Goal: Transaction & Acquisition: Purchase product/service

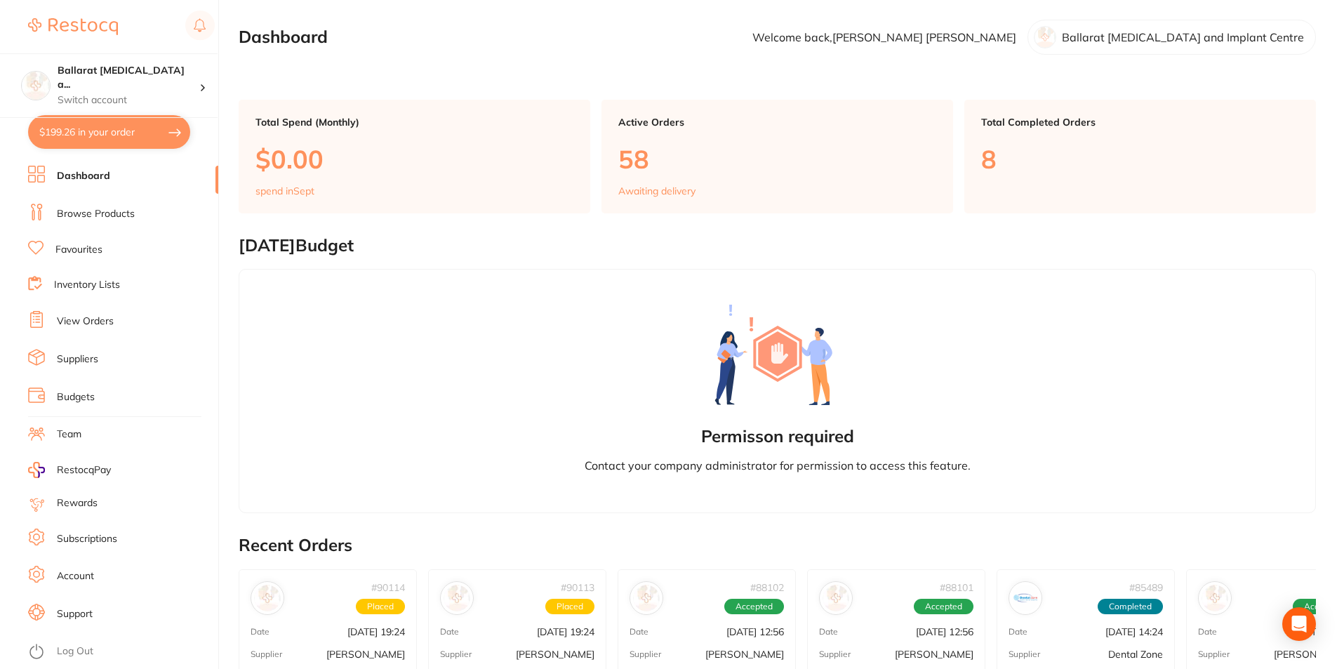
click at [105, 133] on button "$199.26 in your order" at bounding box center [109, 132] width 162 height 34
checkbox input "true"
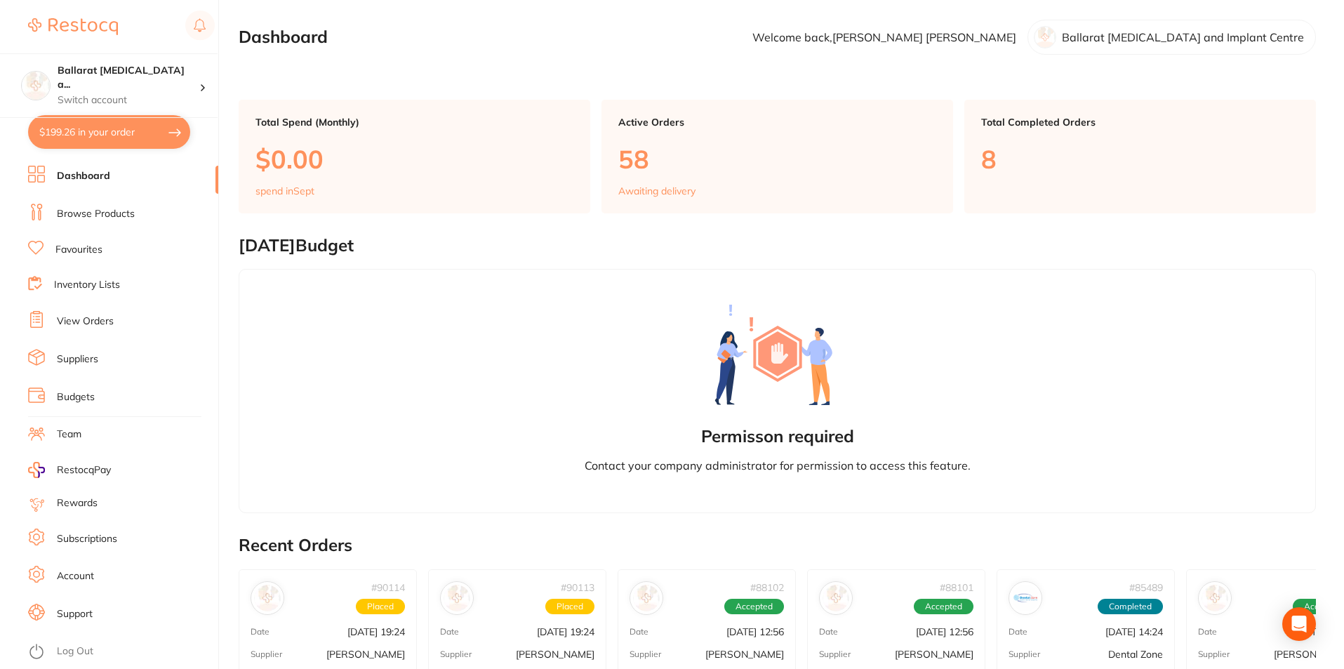
checkbox input "true"
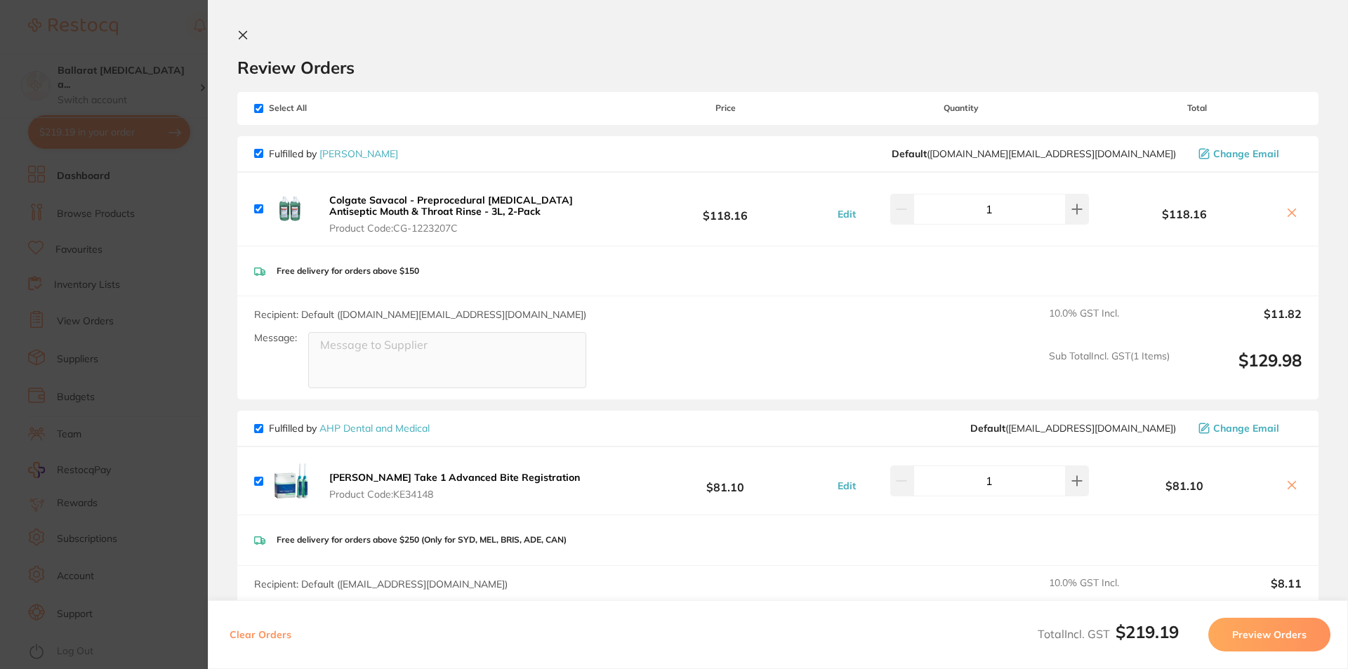
click at [240, 33] on icon at bounding box center [243, 36] width 8 height 8
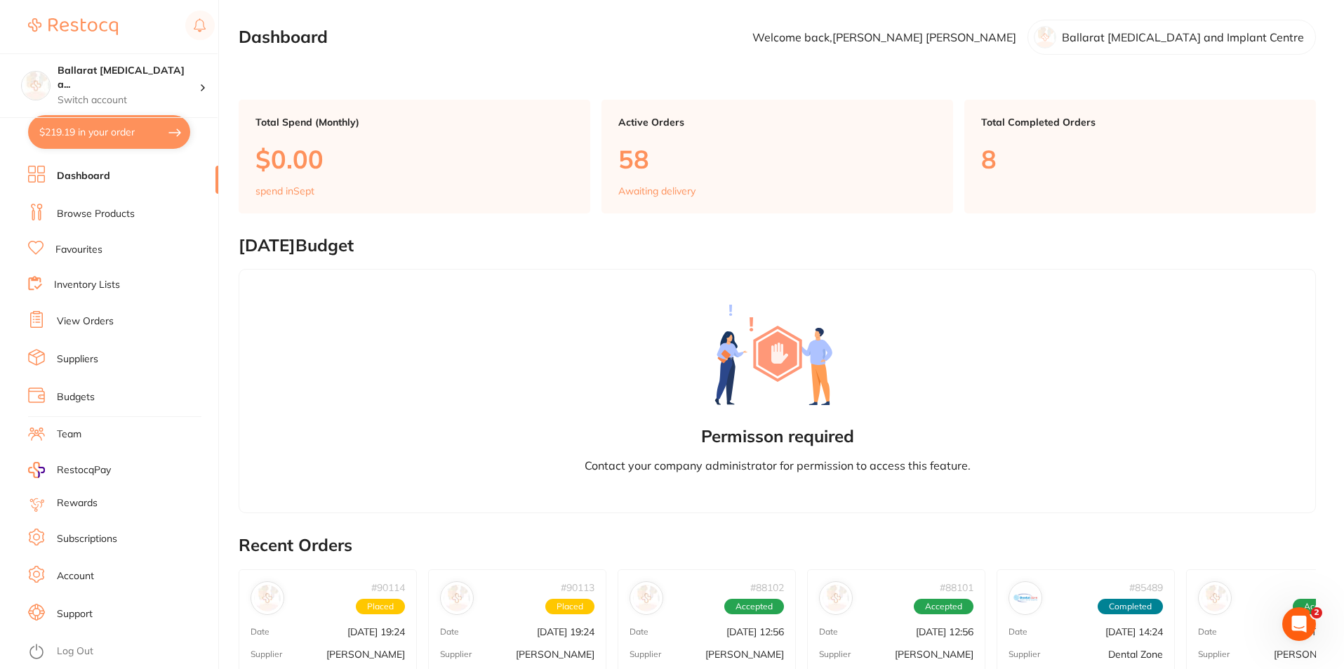
click at [93, 207] on link "Browse Products" at bounding box center [96, 214] width 78 height 14
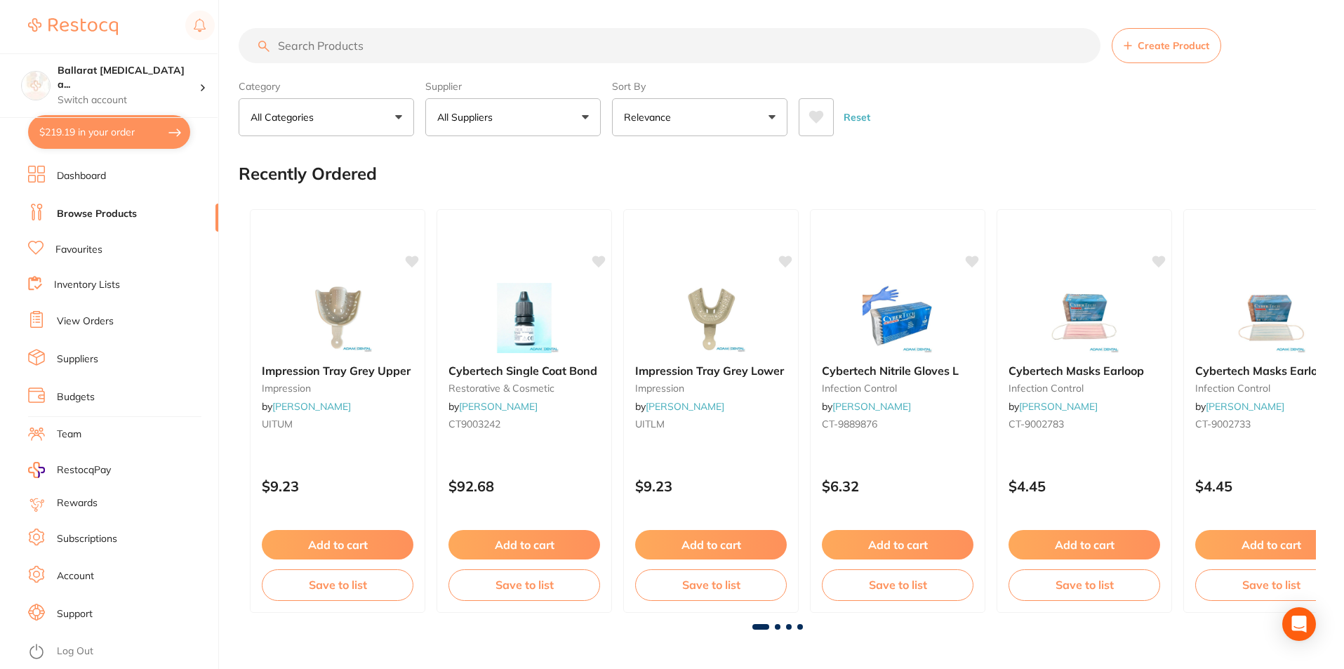
click at [331, 49] on input "search" at bounding box center [670, 45] width 862 height 35
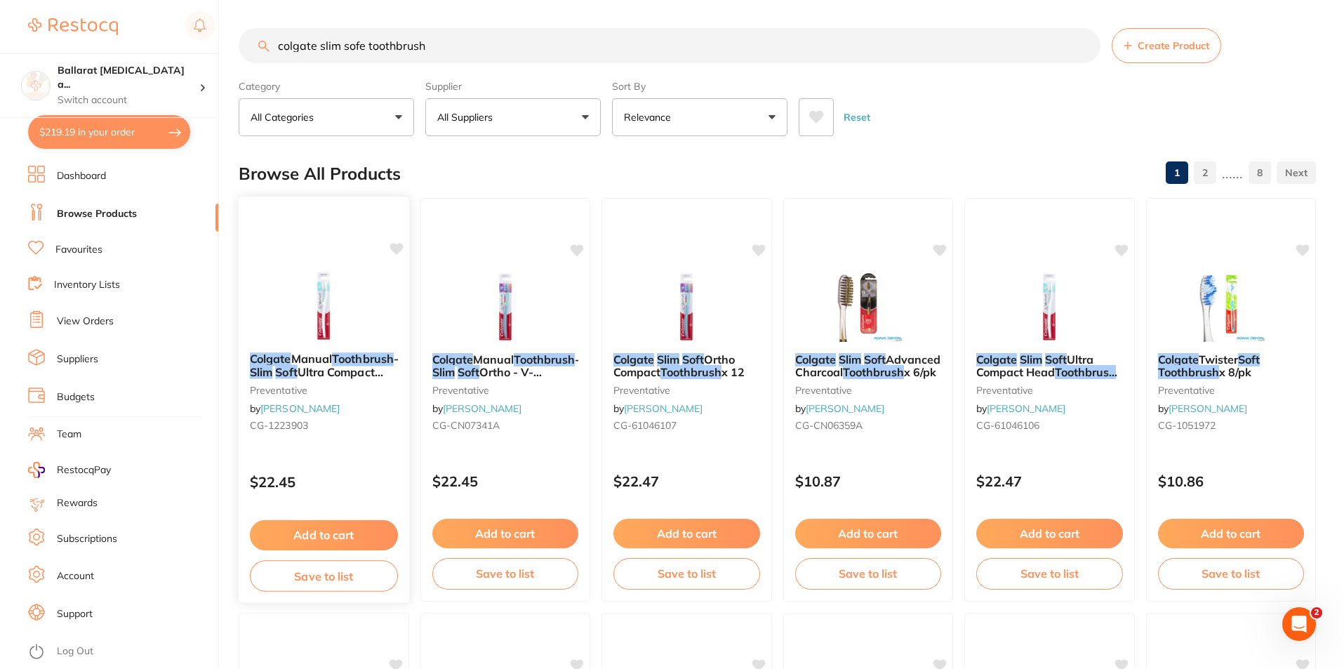
type input "colgate slim sofe toothbrush"
click at [272, 365] on em "Slim" at bounding box center [261, 372] width 22 height 14
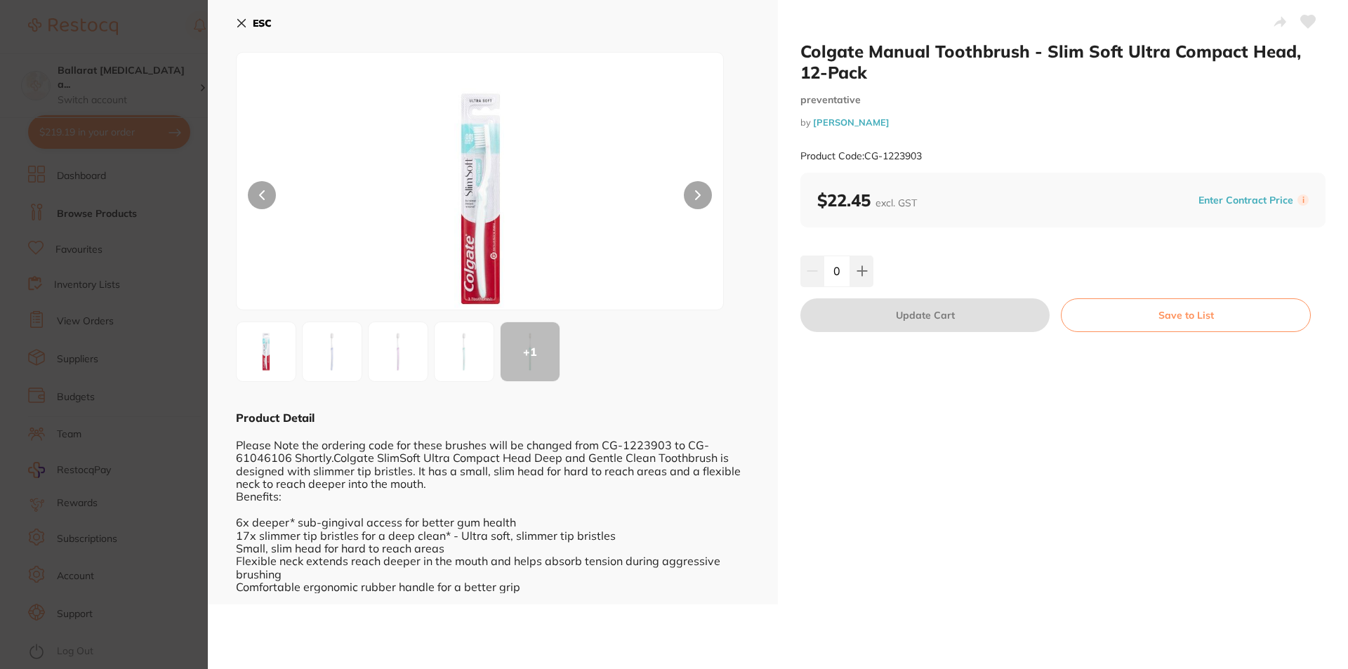
click at [1099, 319] on button "Save to List" at bounding box center [1186, 315] width 250 height 34
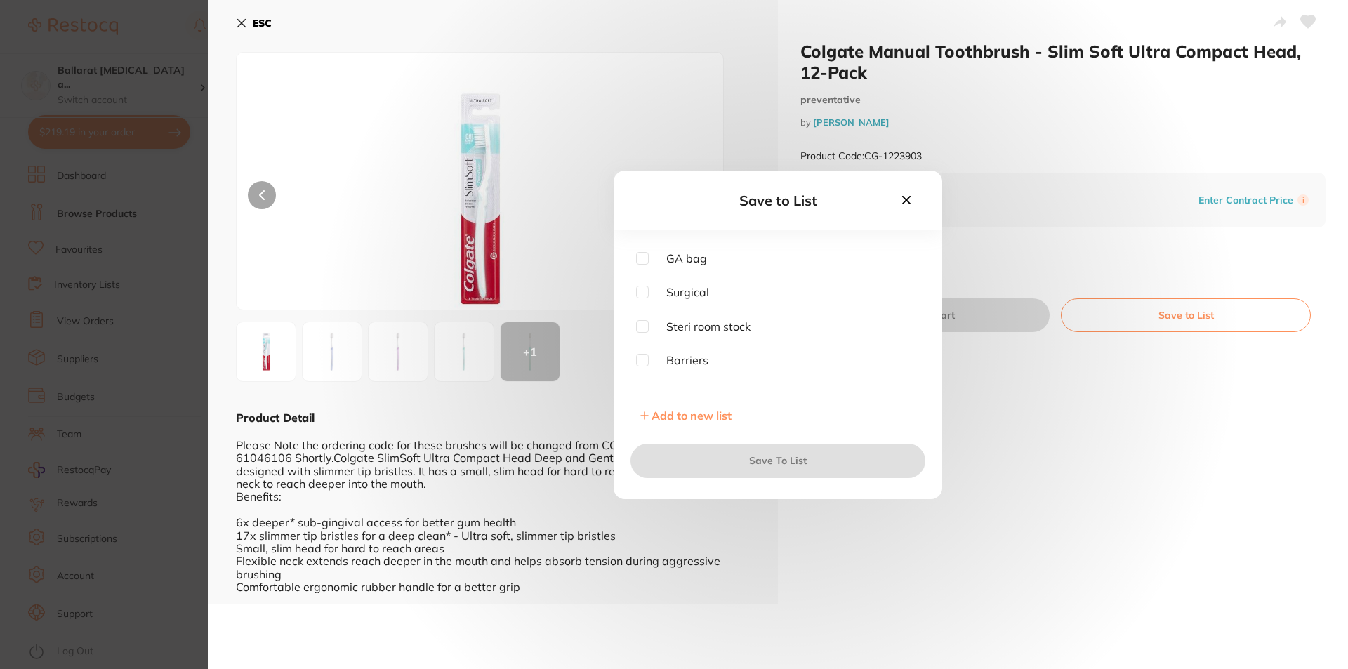
scroll to position [44, 0]
click at [642, 310] on input "checkbox" at bounding box center [642, 311] width 13 height 13
checkbox input "true"
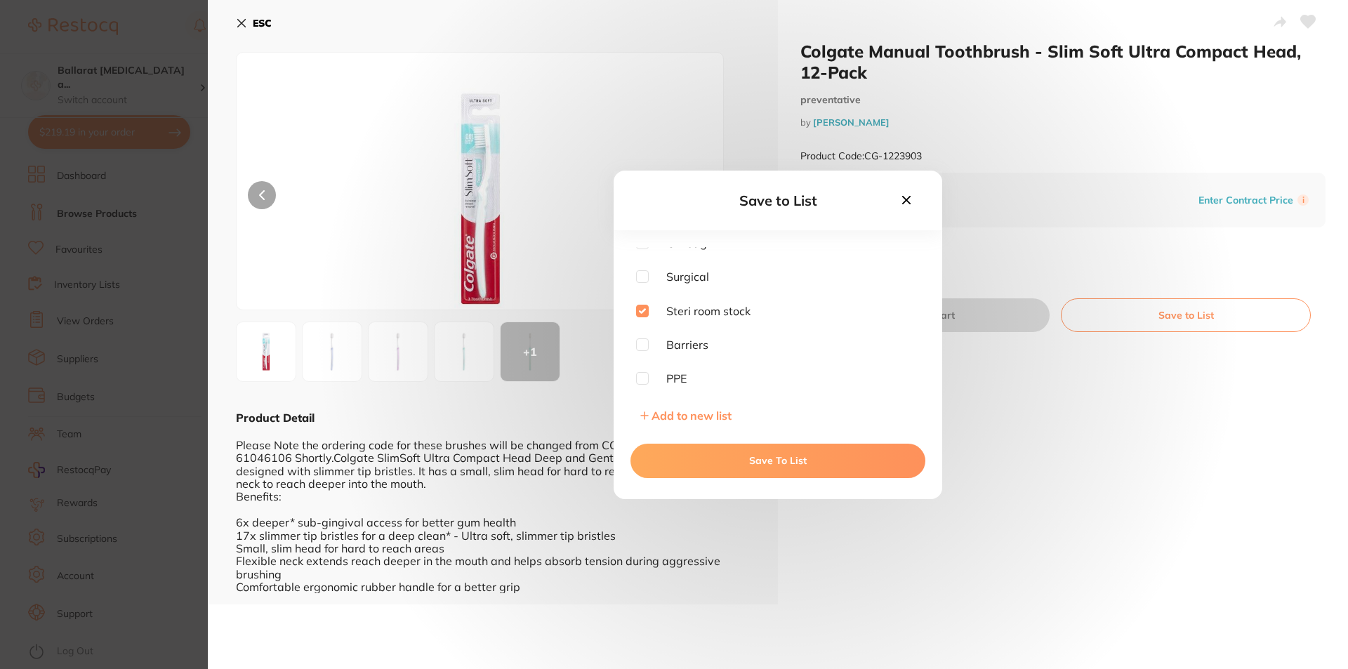
click at [759, 460] on button "Save To List" at bounding box center [777, 461] width 295 height 34
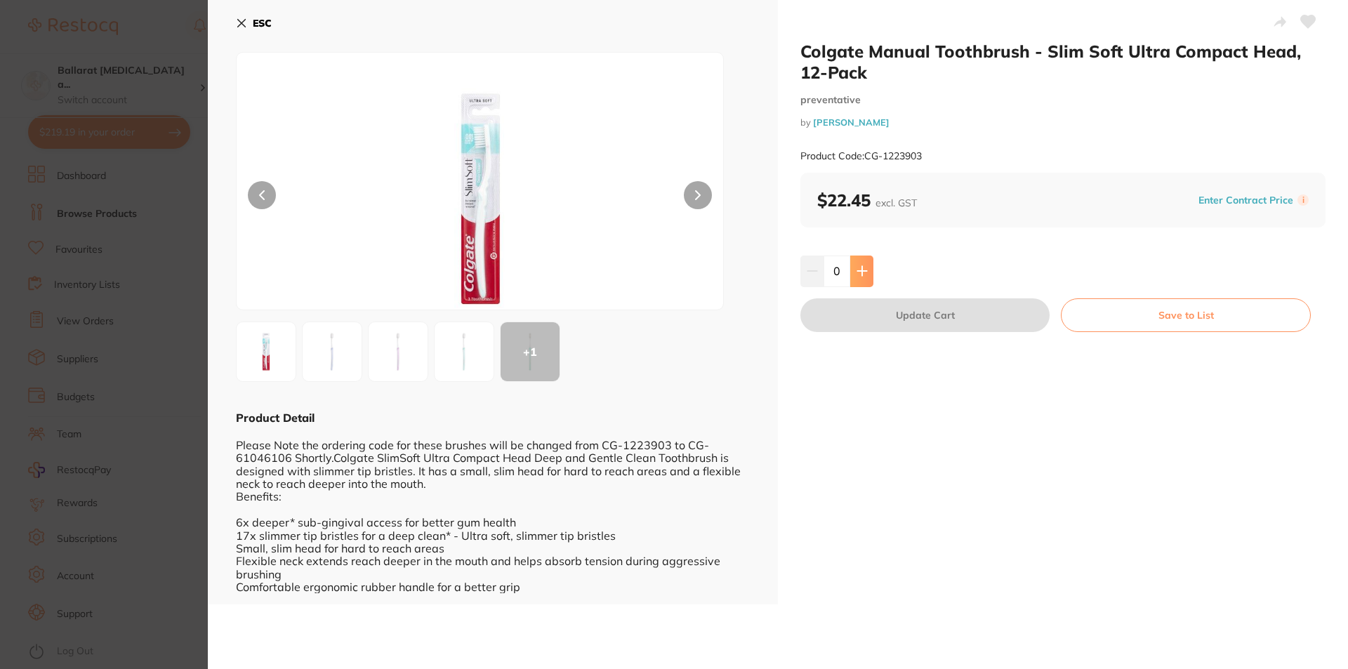
click at [866, 275] on button at bounding box center [861, 271] width 23 height 31
type input "1"
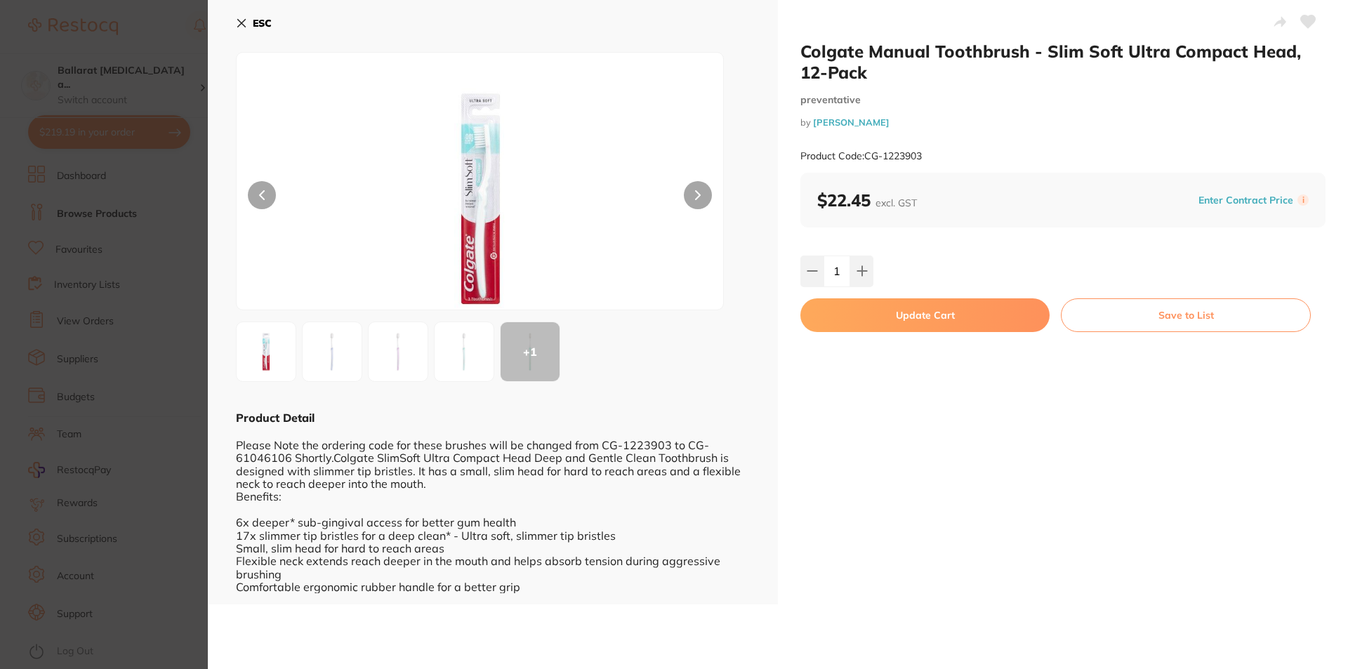
click at [911, 315] on button "Update Cart" at bounding box center [924, 315] width 249 height 34
checkbox input "false"
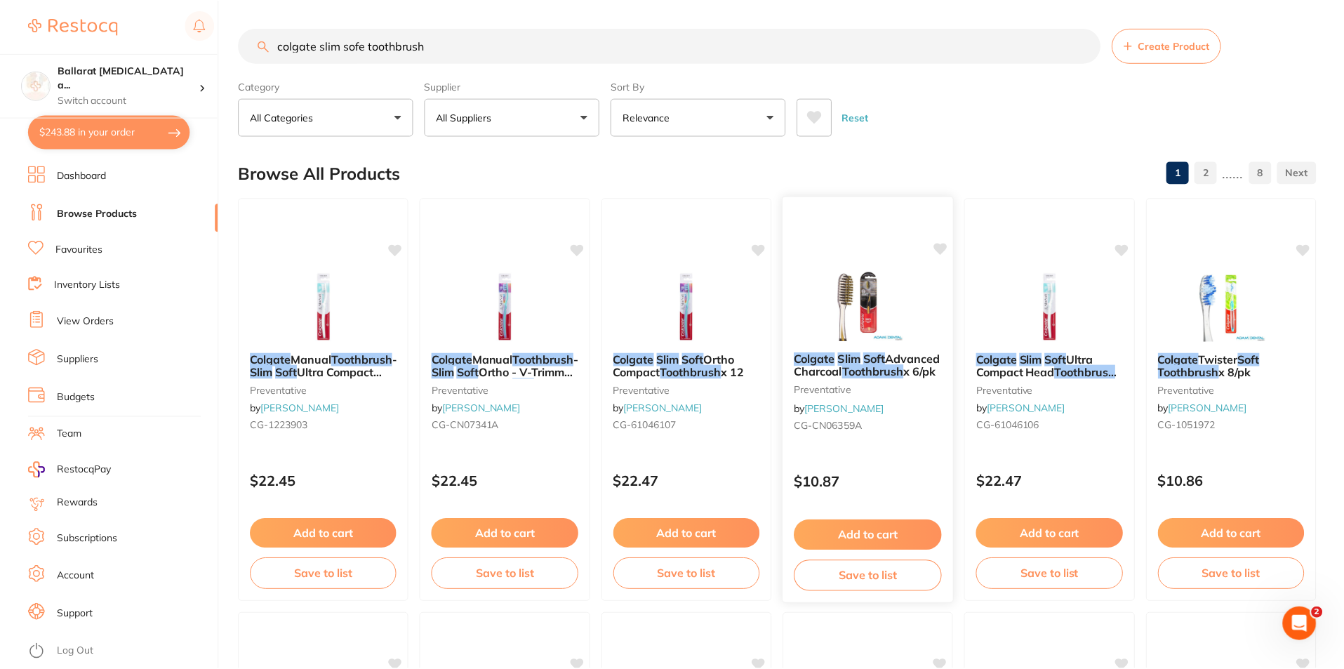
scroll to position [1, 0]
